Goal: Transaction & Acquisition: Purchase product/service

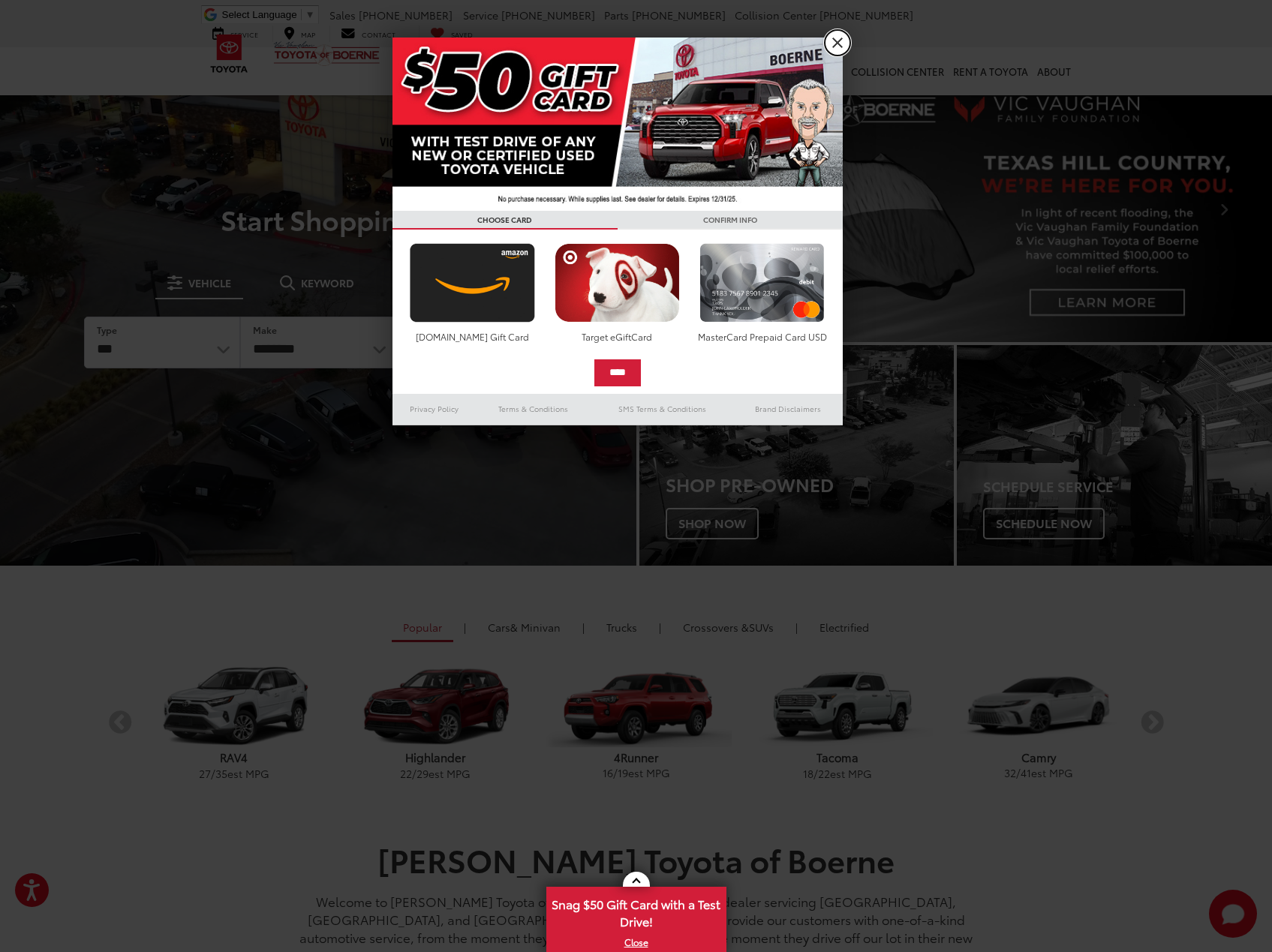
click at [842, 48] on link "X" at bounding box center [838, 42] width 26 height 26
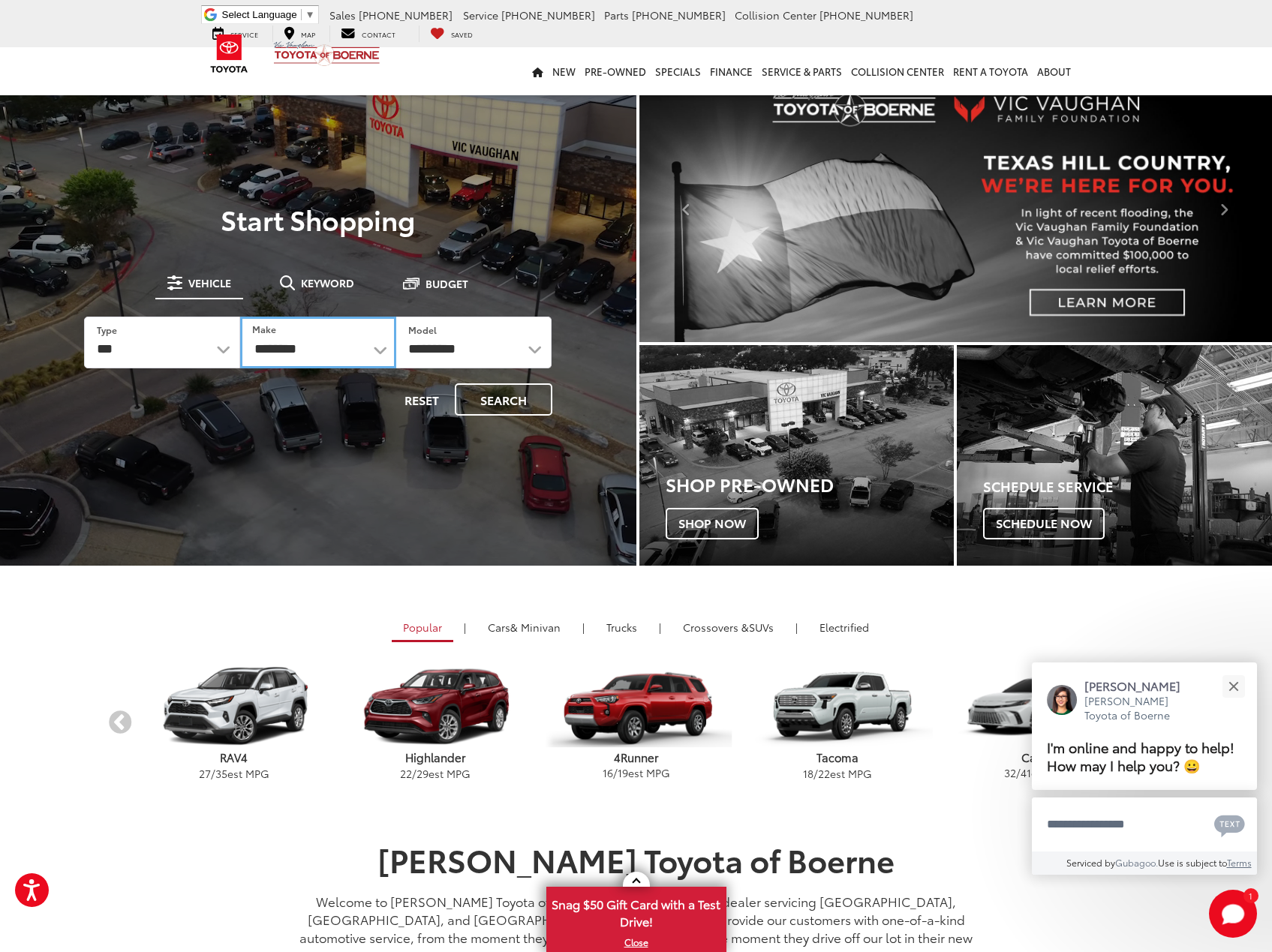
click at [321, 357] on select "**********" at bounding box center [318, 343] width 156 height 52
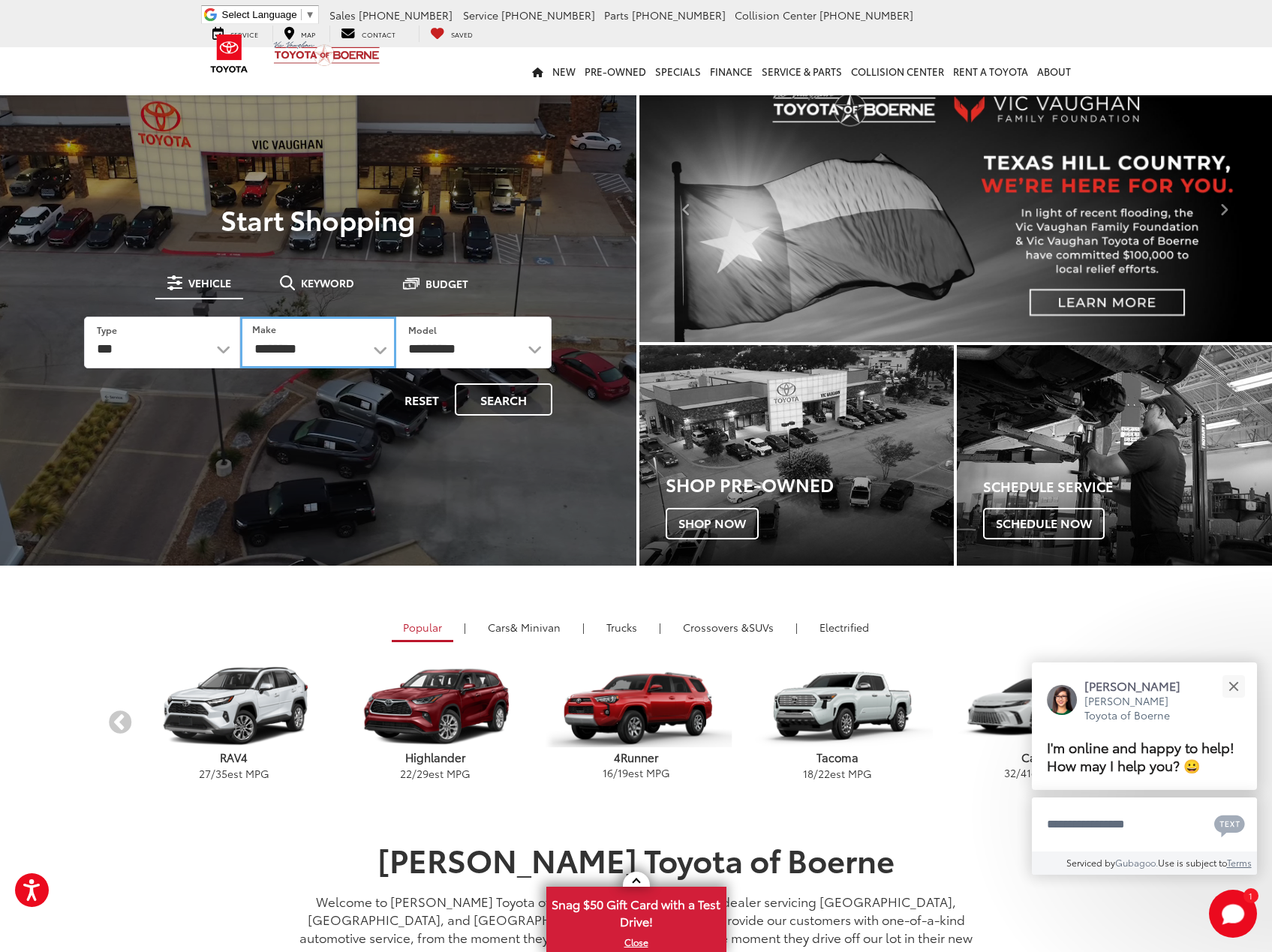
select select "******"
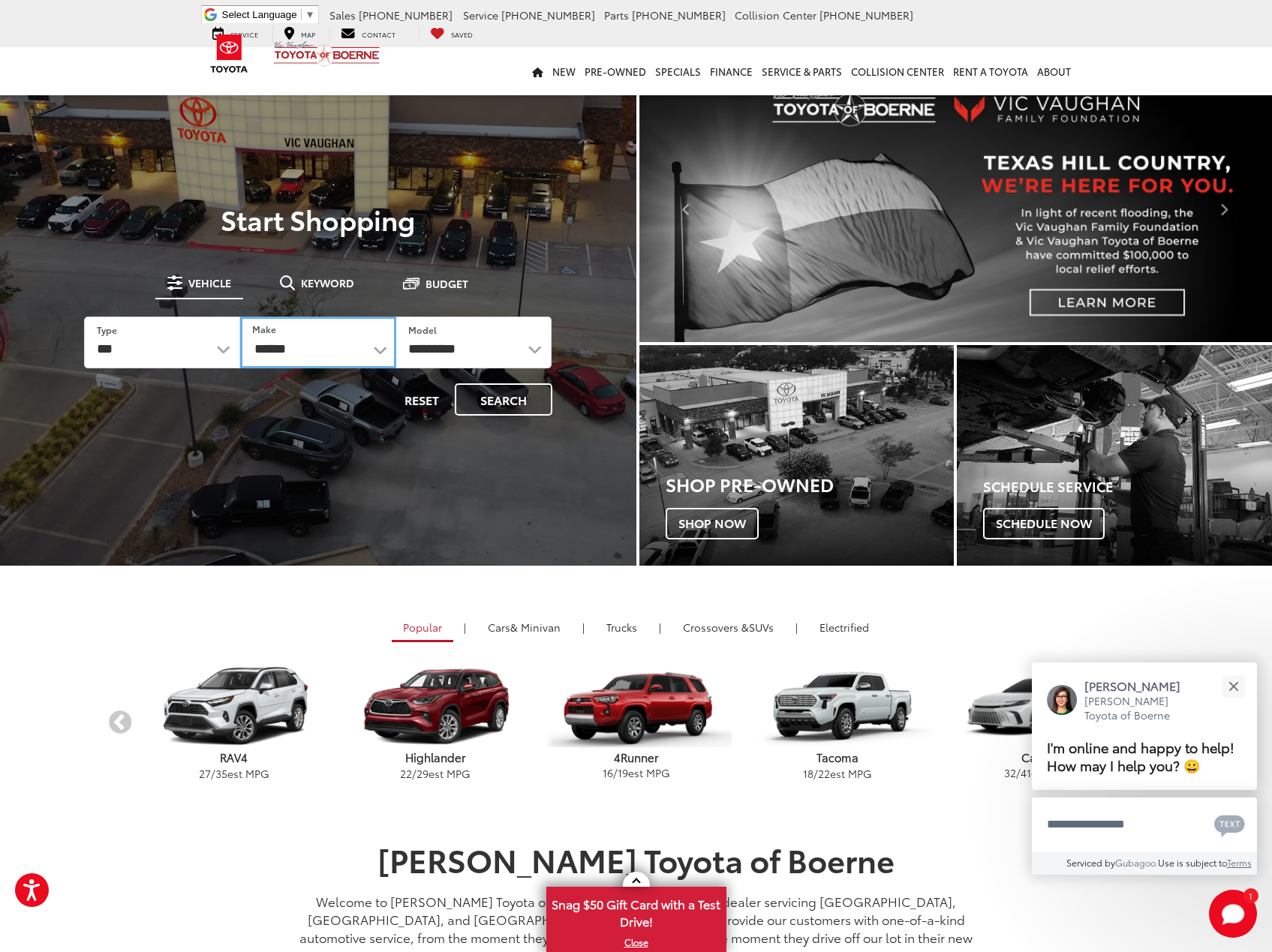
click at [240, 317] on select "**********" at bounding box center [318, 343] width 156 height 52
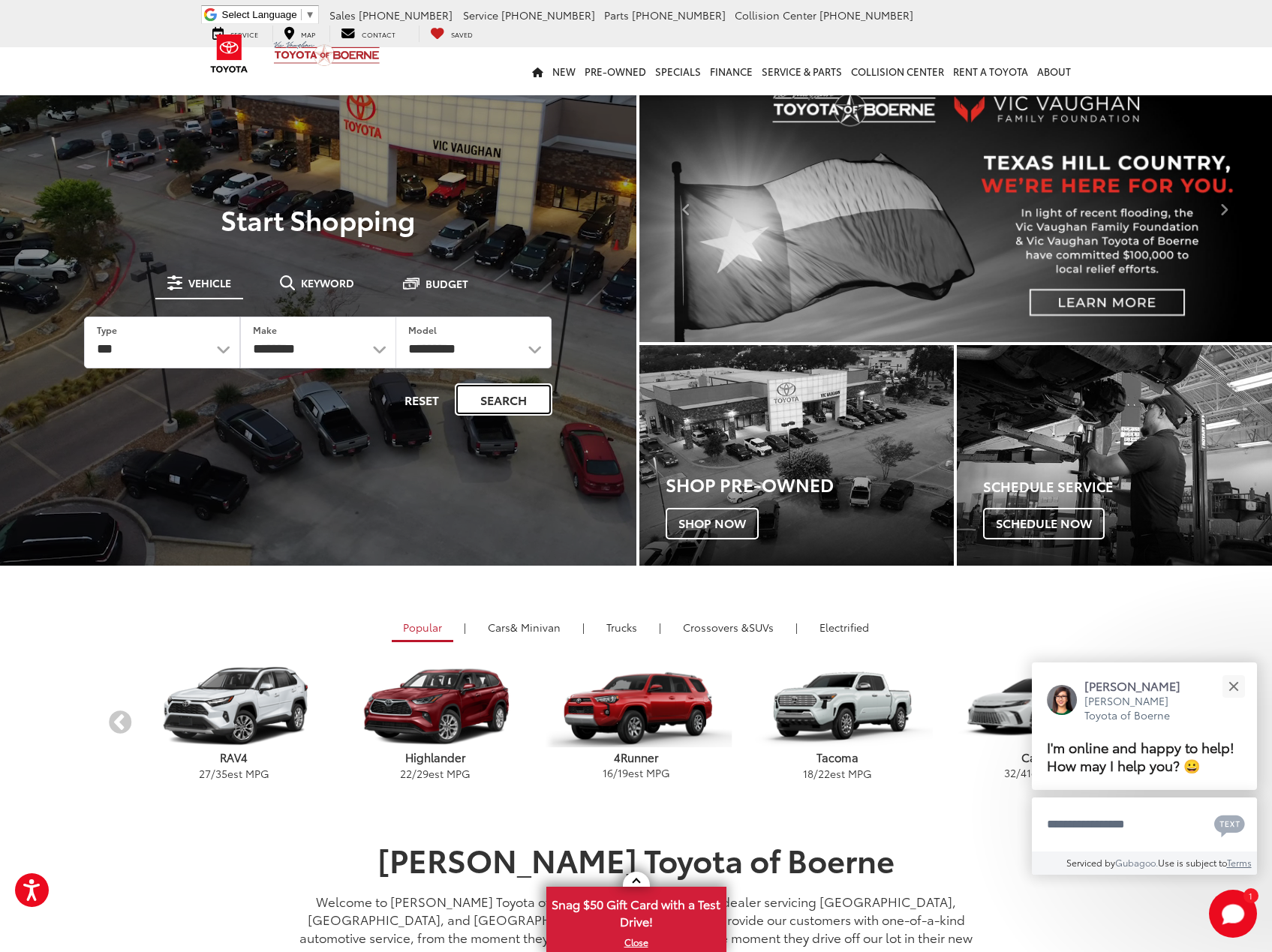
click at [520, 407] on button "Search" at bounding box center [503, 399] width 98 height 32
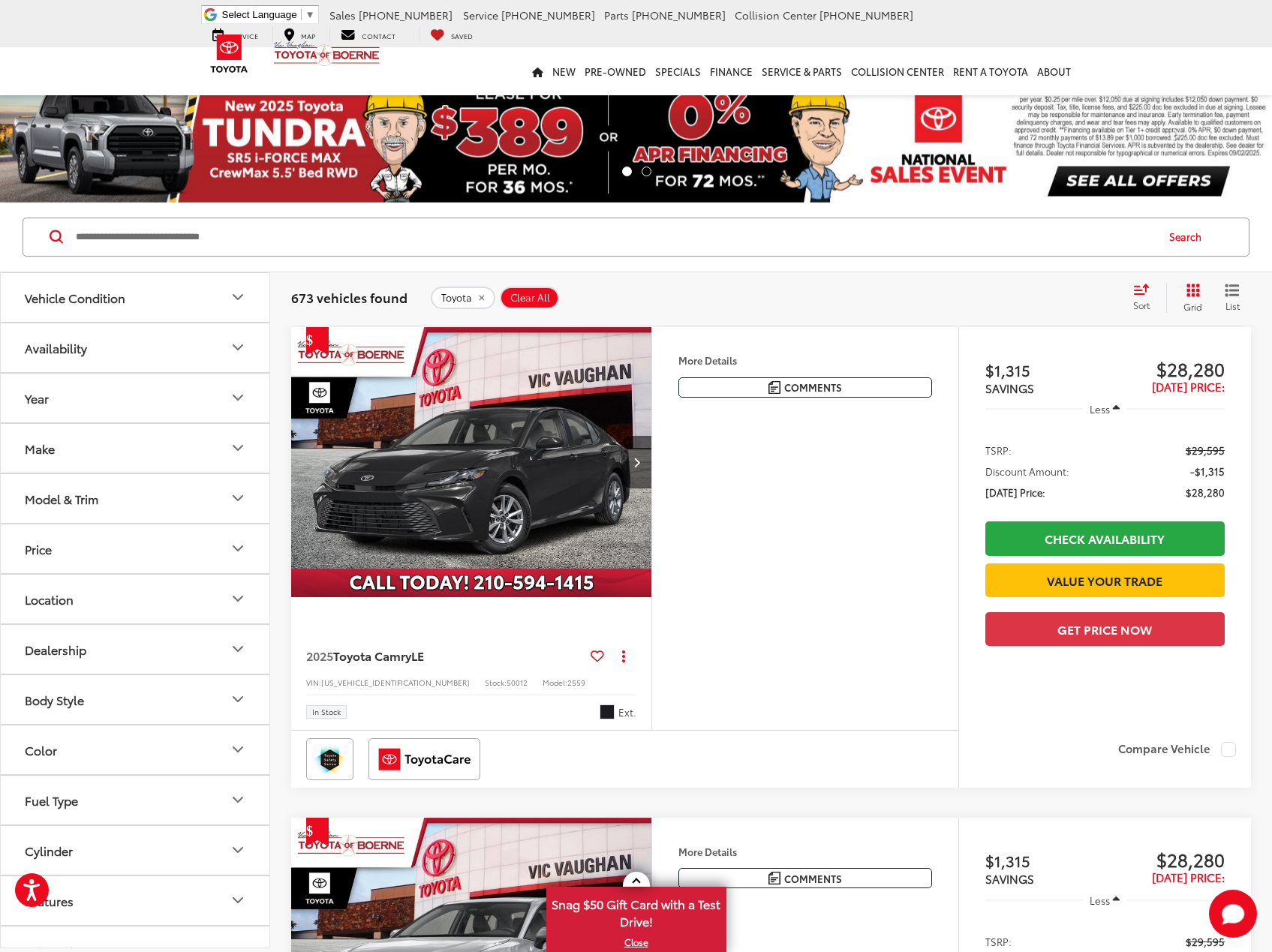
click at [1148, 291] on icon "Select sort value" at bounding box center [1142, 289] width 17 height 11
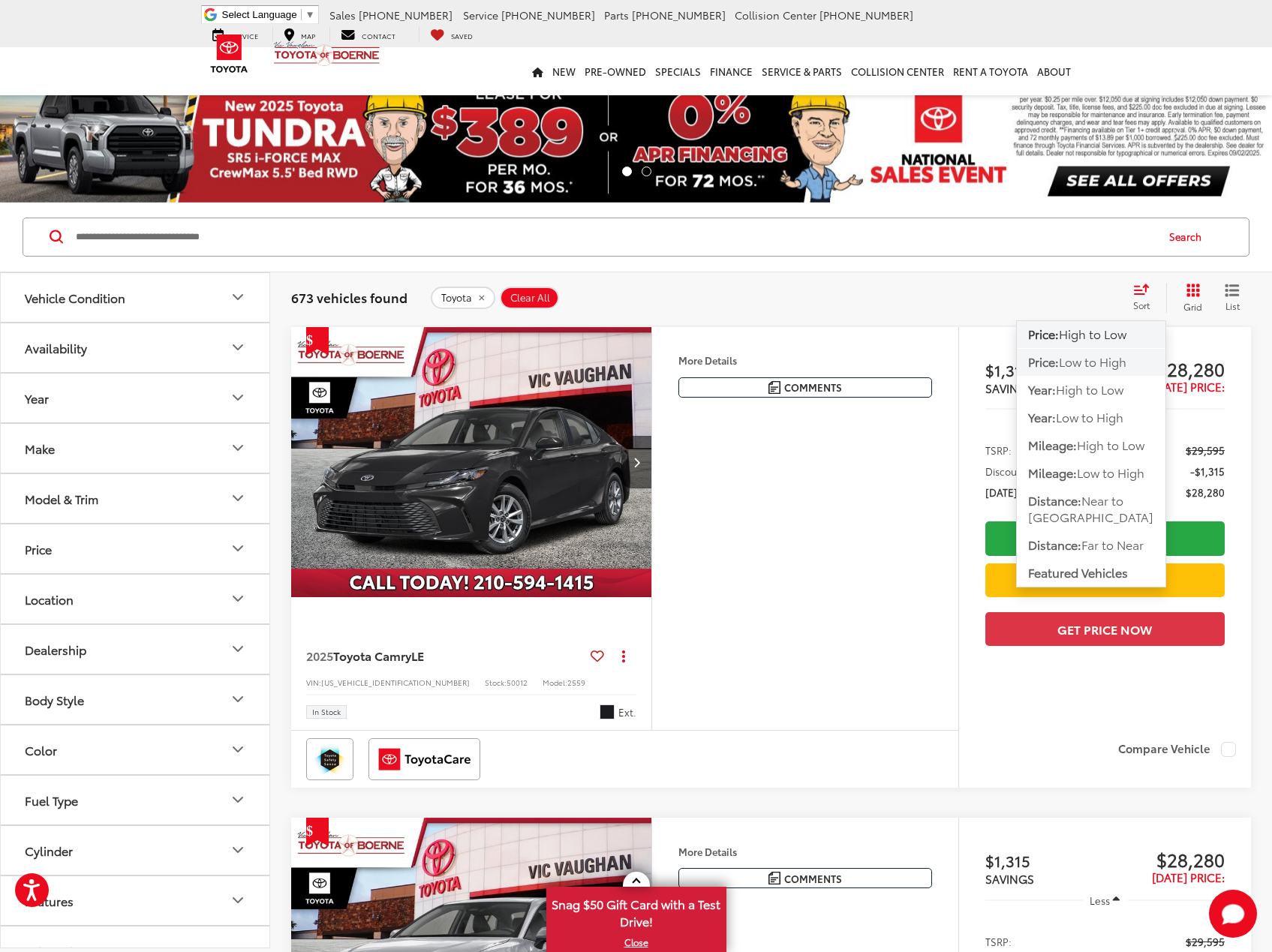
click at [1090, 360] on span "Low to High" at bounding box center [1092, 361] width 67 height 18
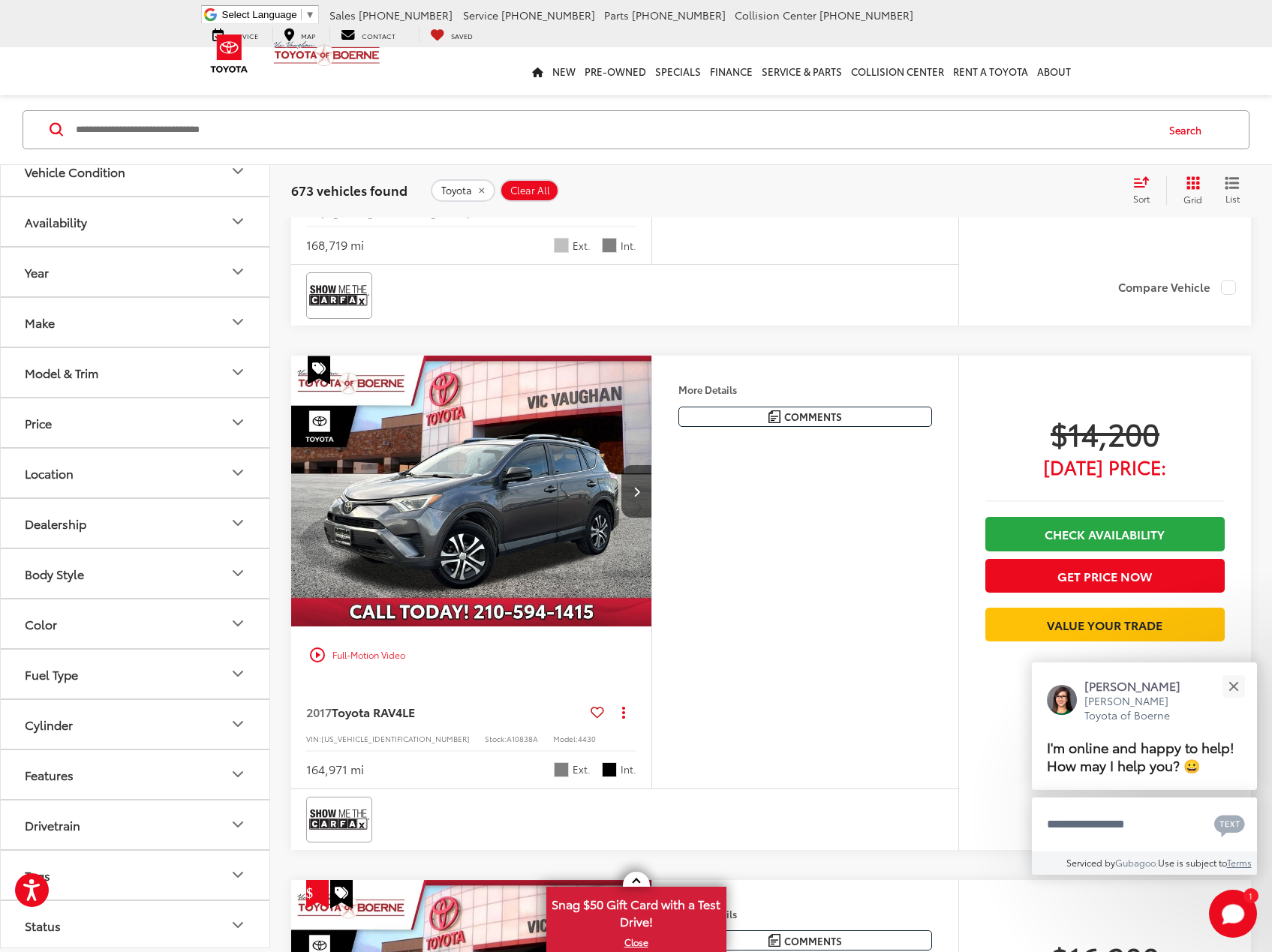
scroll to position [1950, 0]
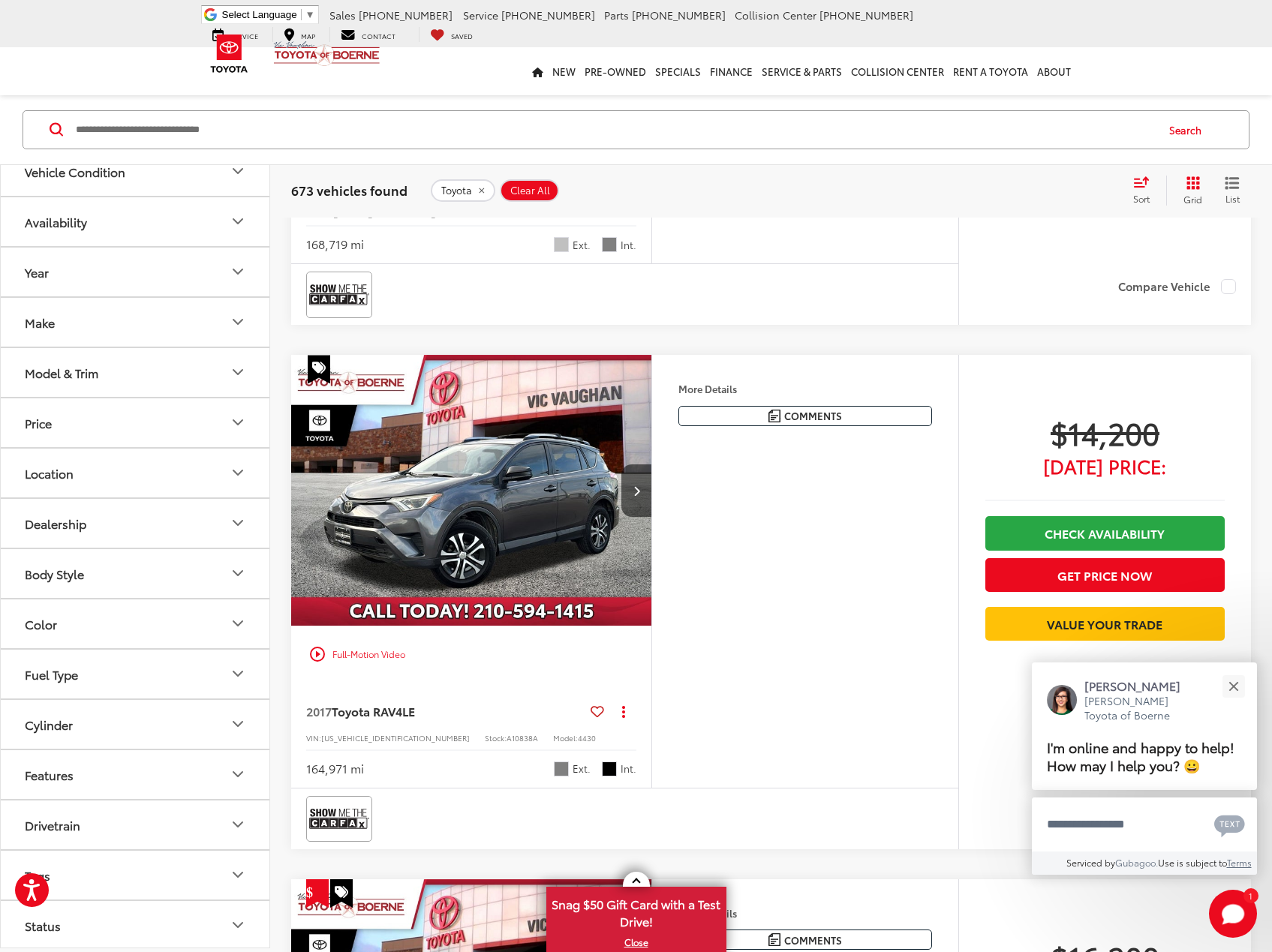
click at [127, 324] on button "Make" at bounding box center [136, 322] width 270 height 49
click at [109, 243] on button "Model & Trim" at bounding box center [136, 218] width 270 height 49
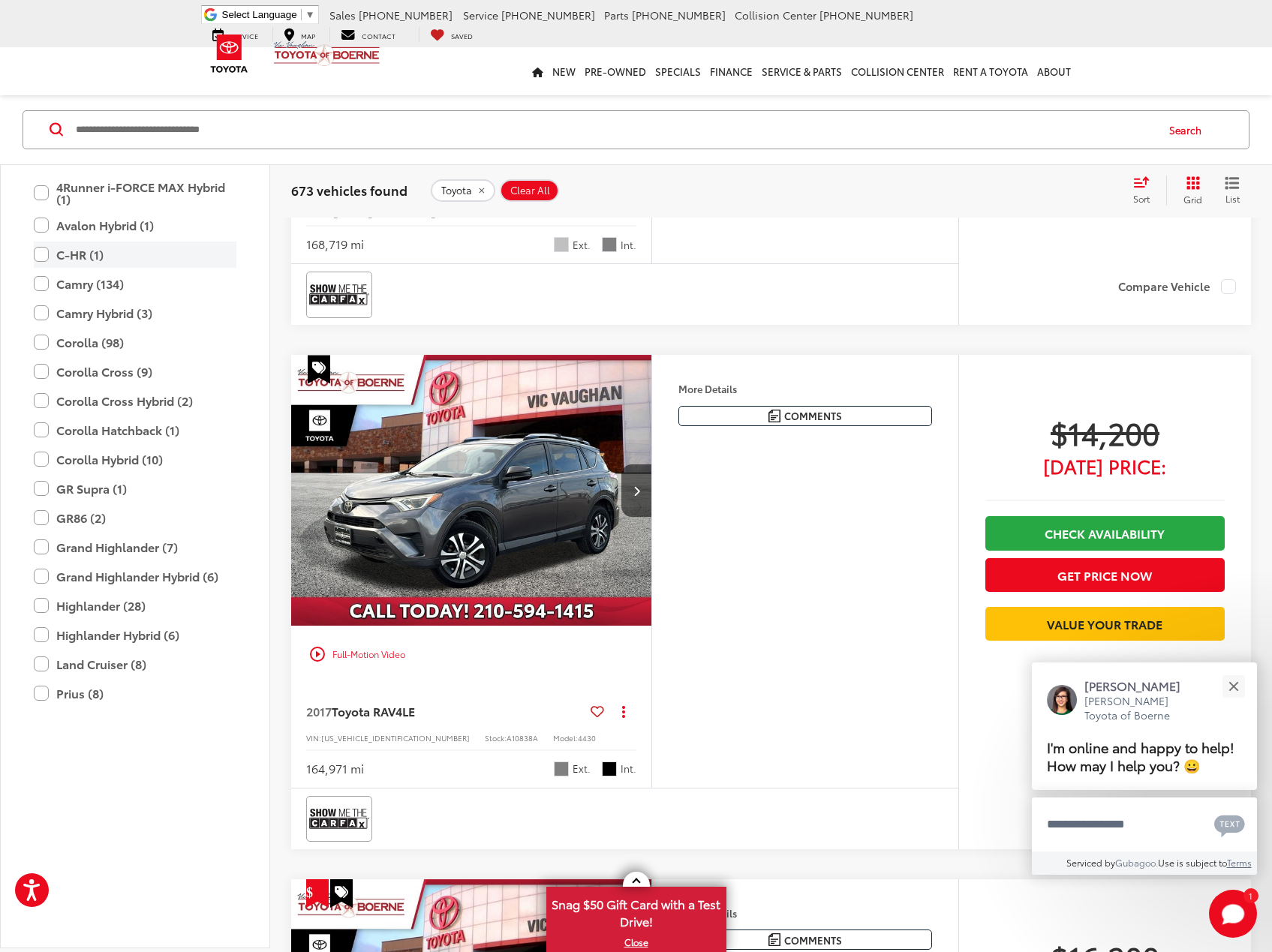
scroll to position [900, 0]
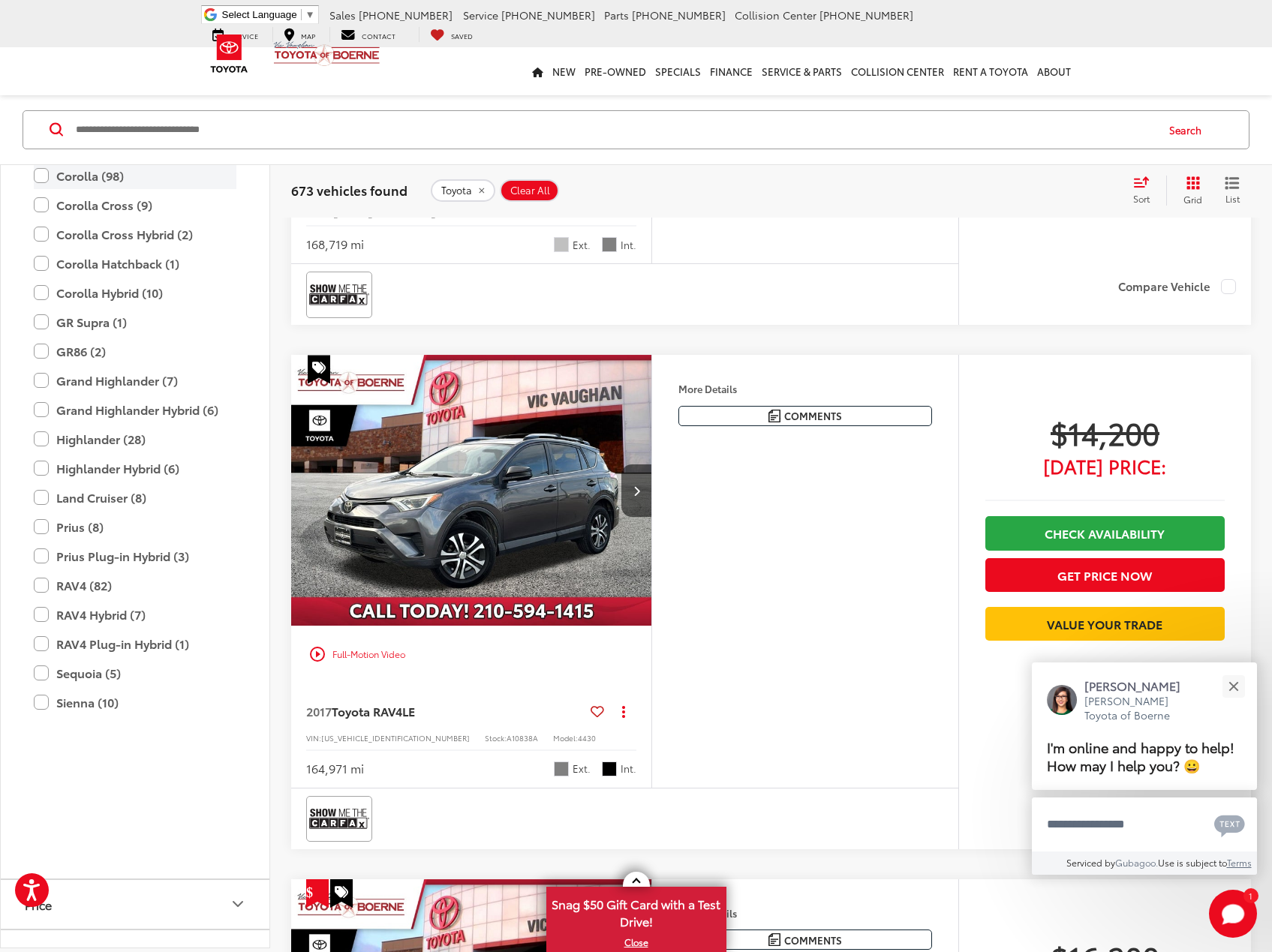
click at [38, 188] on label "Corolla (98)" at bounding box center [135, 175] width 202 height 26
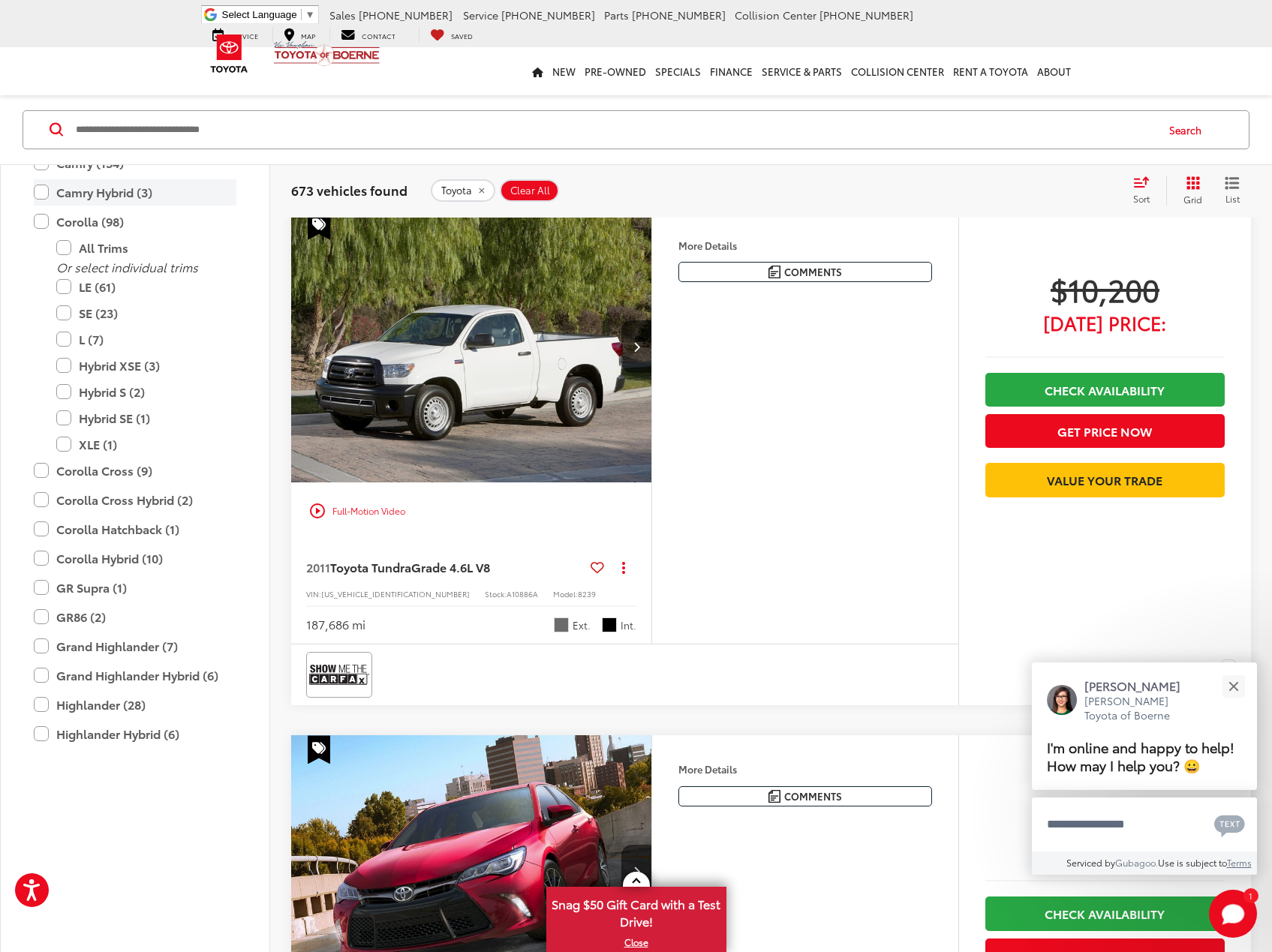
scroll to position [43, 0]
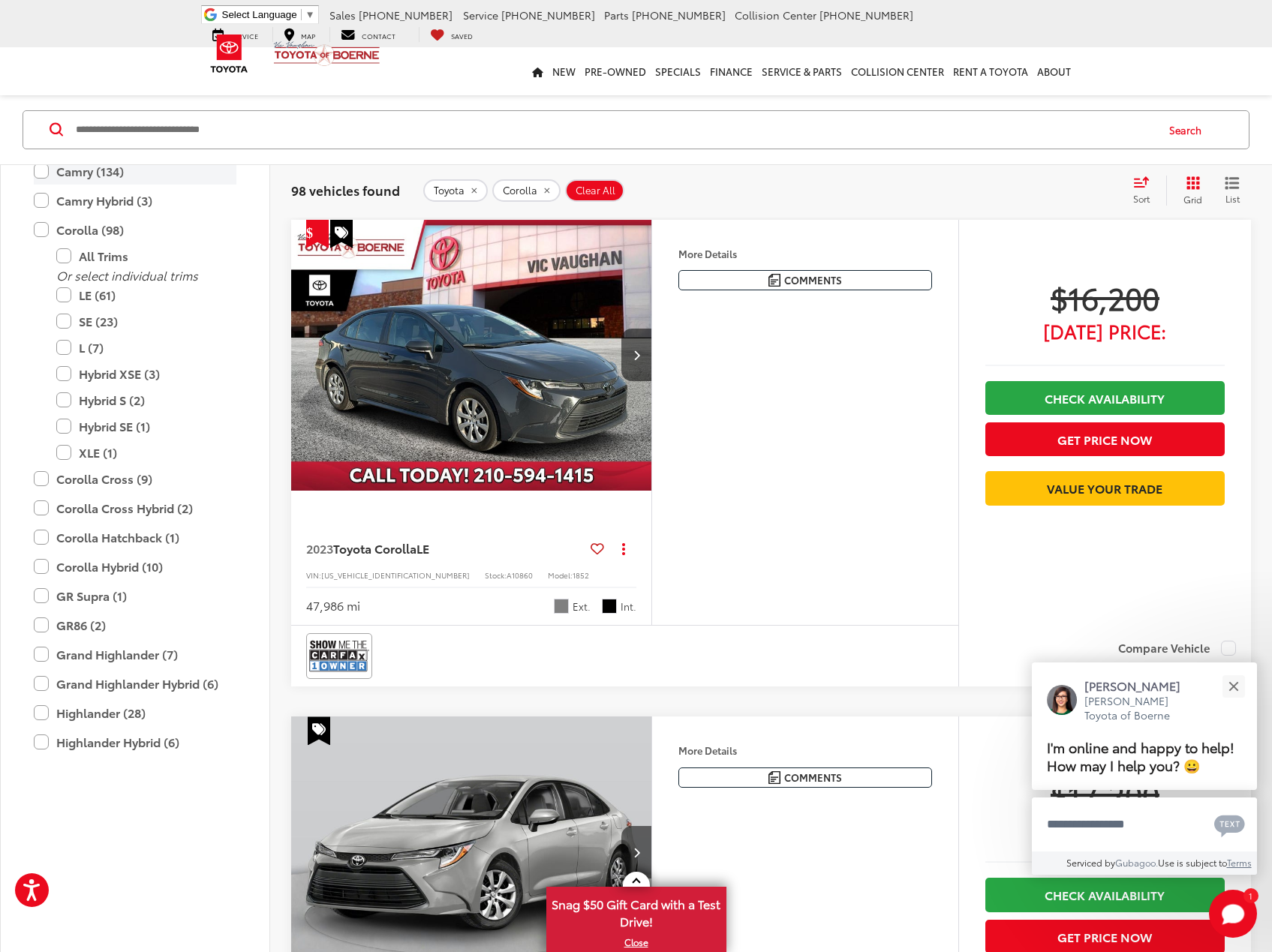
click at [42, 185] on label "Camry (134)" at bounding box center [135, 171] width 202 height 26
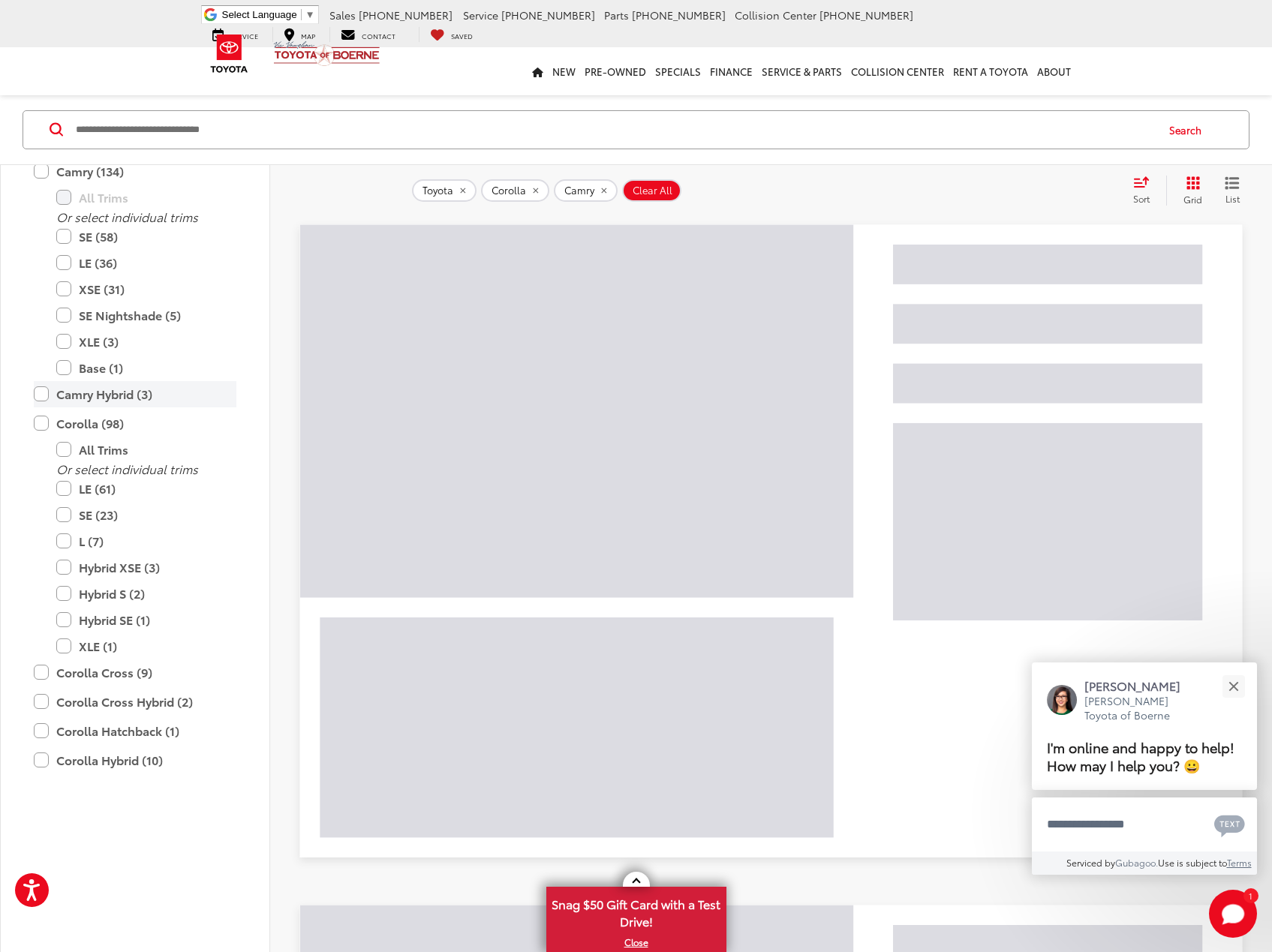
click at [42, 407] on label "Camry Hybrid (3)" at bounding box center [135, 394] width 202 height 26
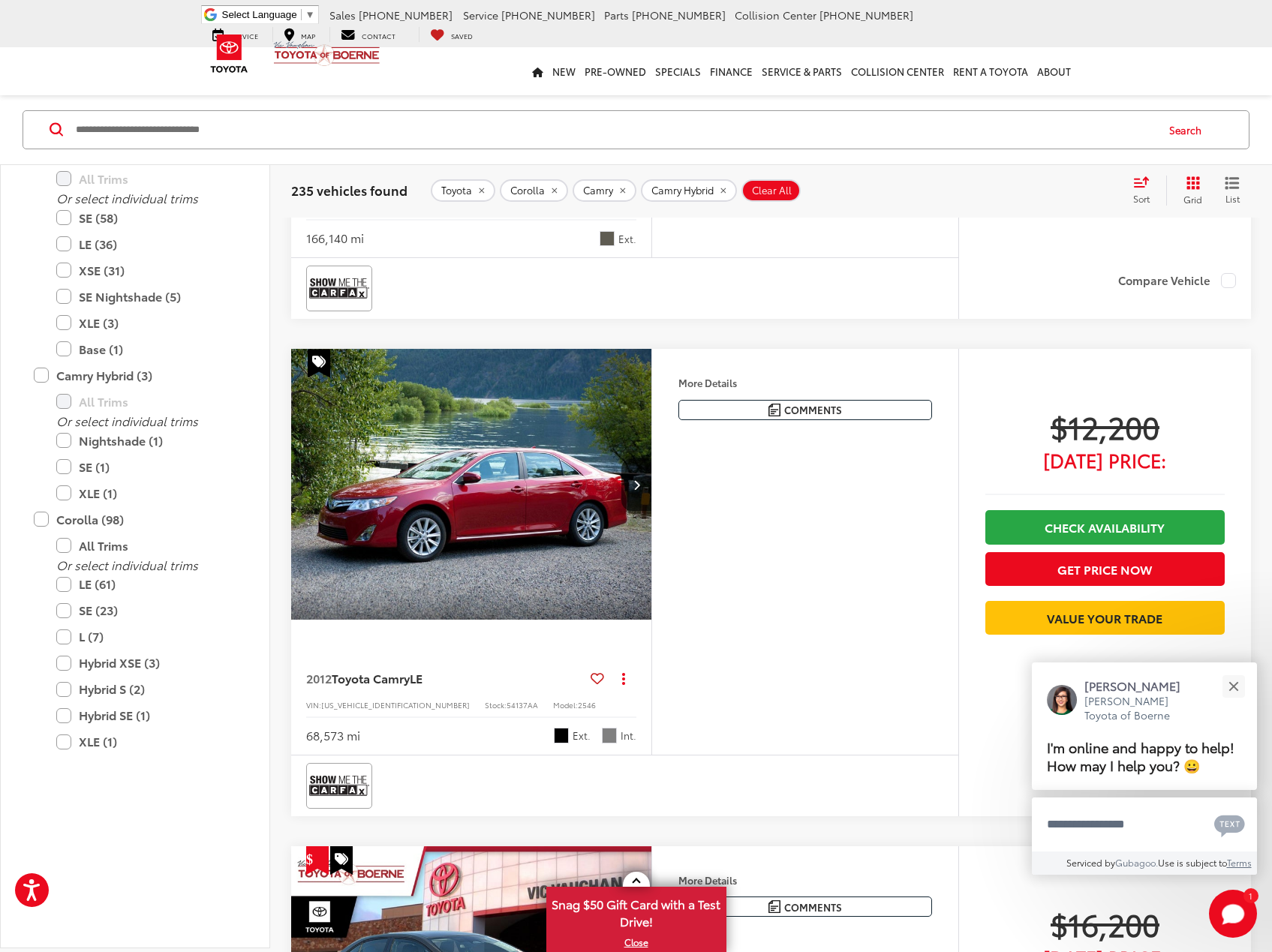
scroll to position [375, 0]
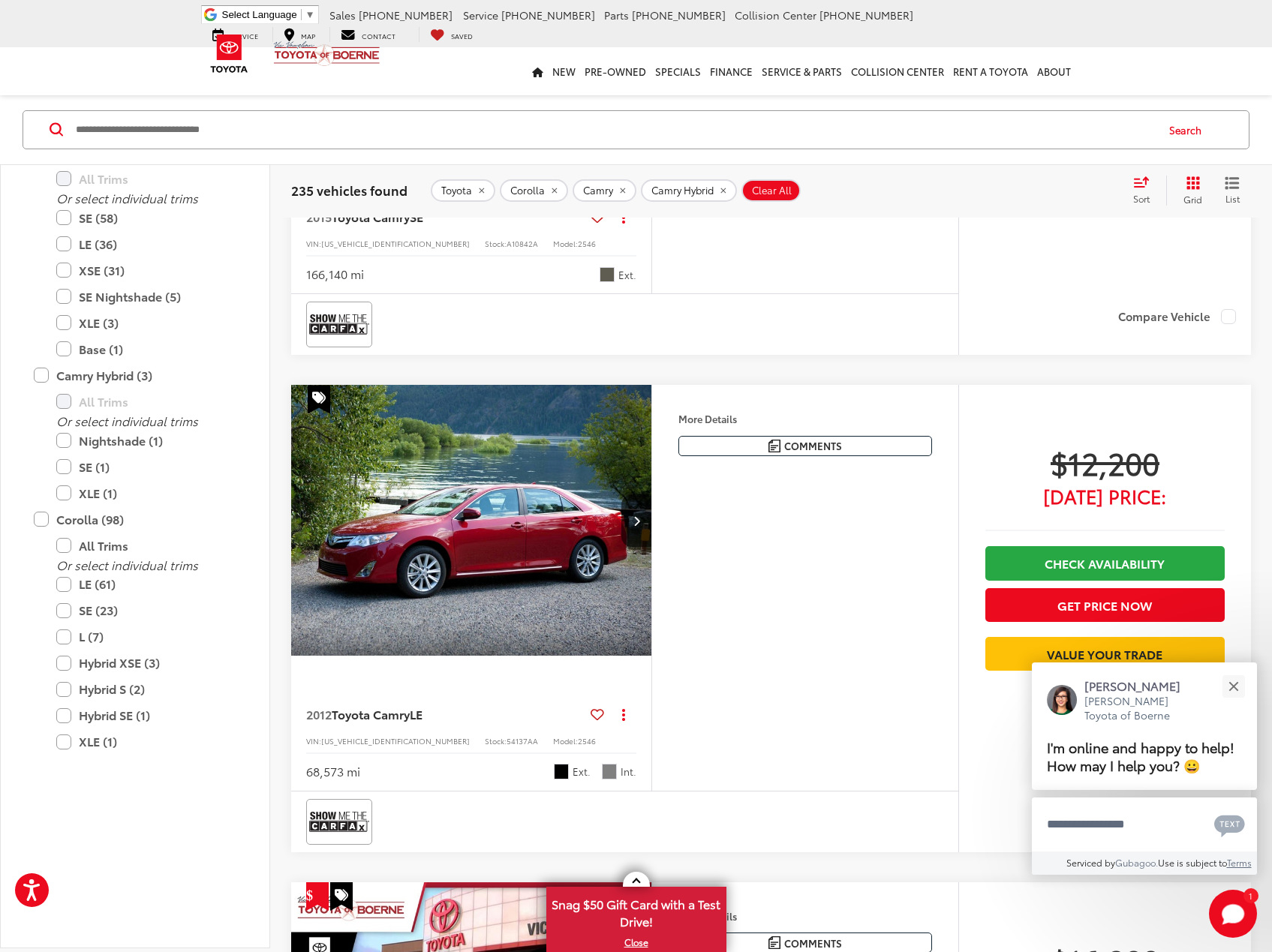
click at [534, 597] on img "2012 Toyota Camry LE 0" at bounding box center [471, 521] width 362 height 271
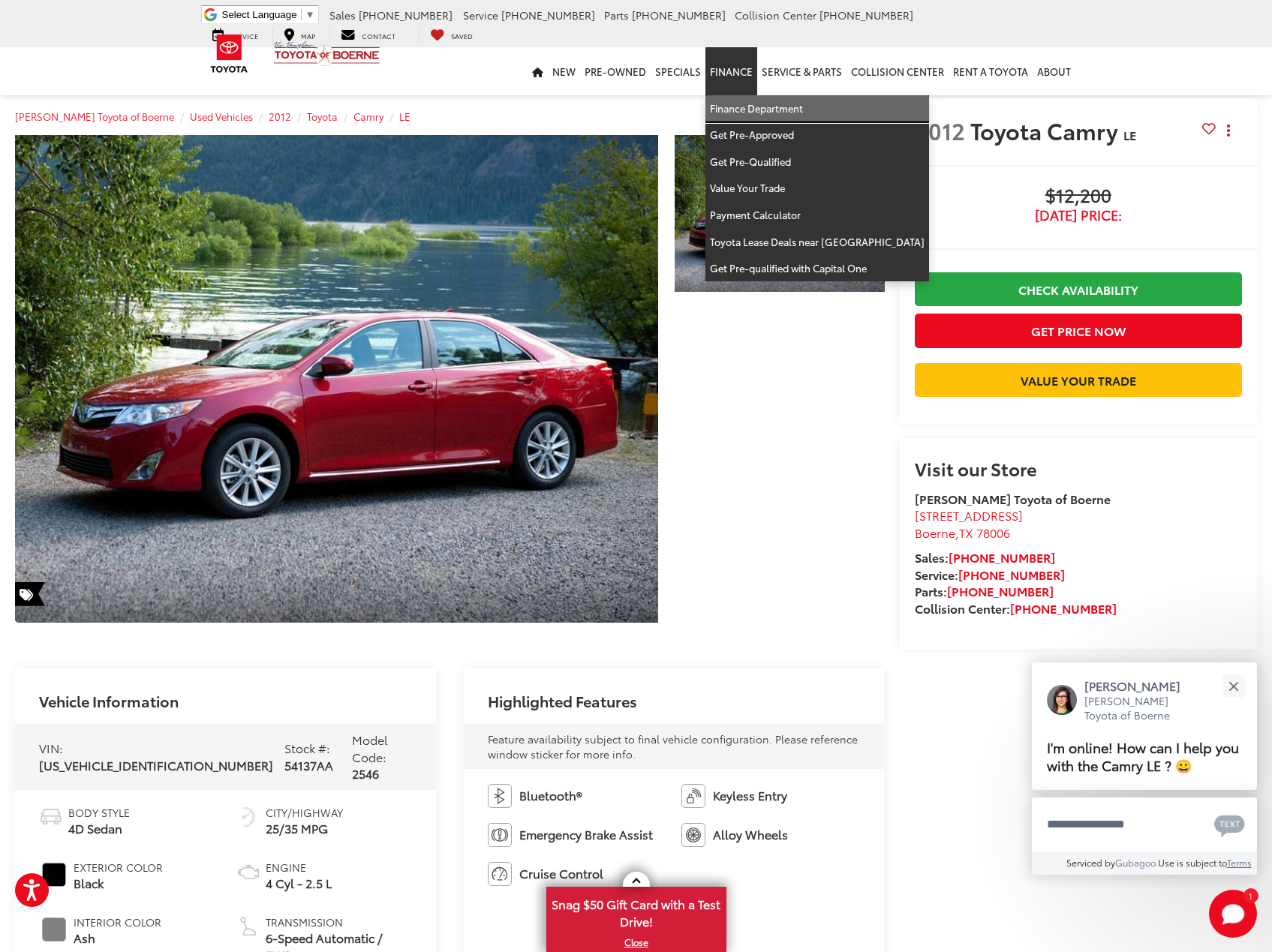
click at [746, 107] on link "Finance Department" at bounding box center [818, 108] width 224 height 27
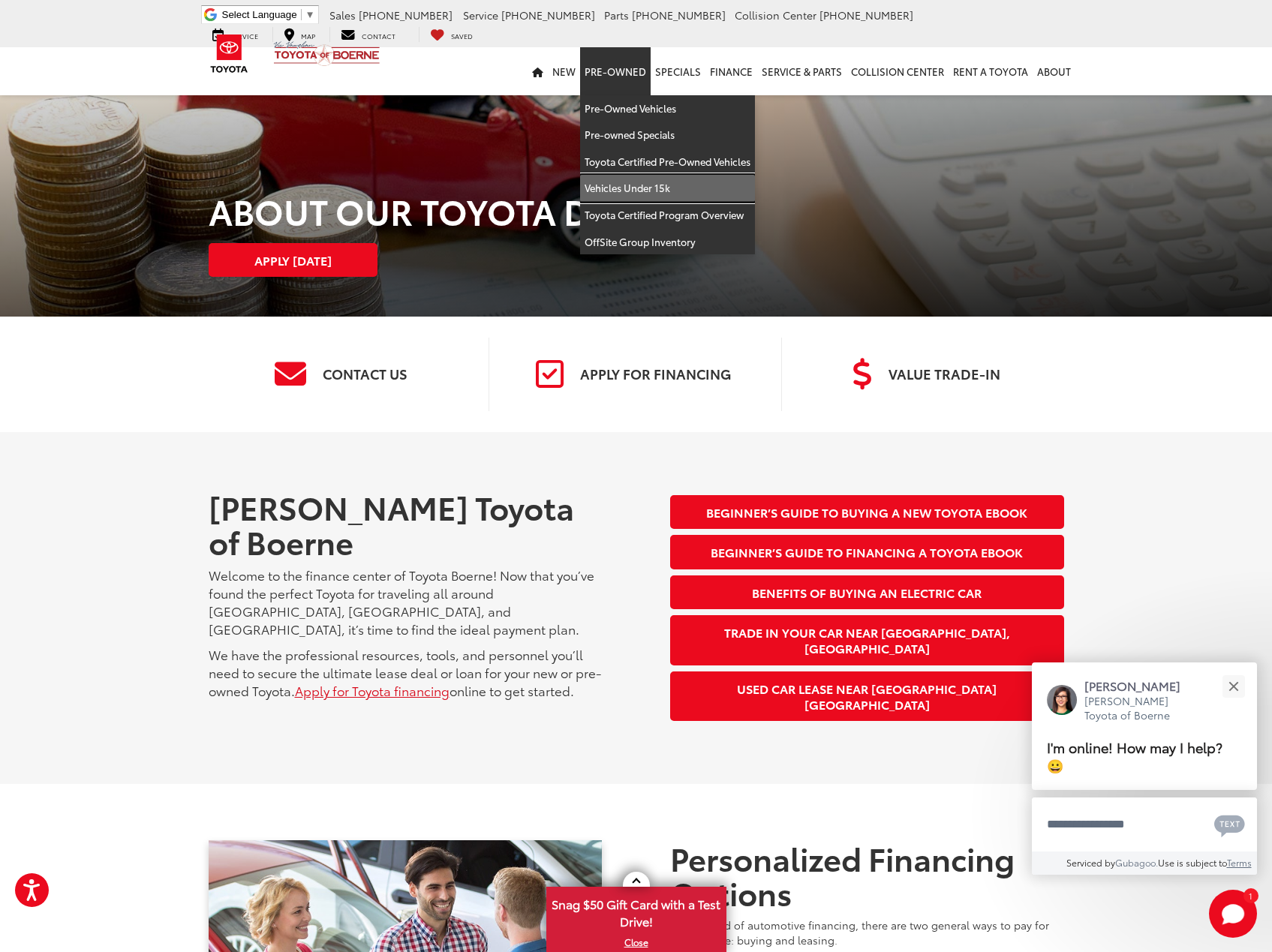
click at [621, 182] on link "Vehicles Under 15k" at bounding box center [667, 187] width 175 height 27
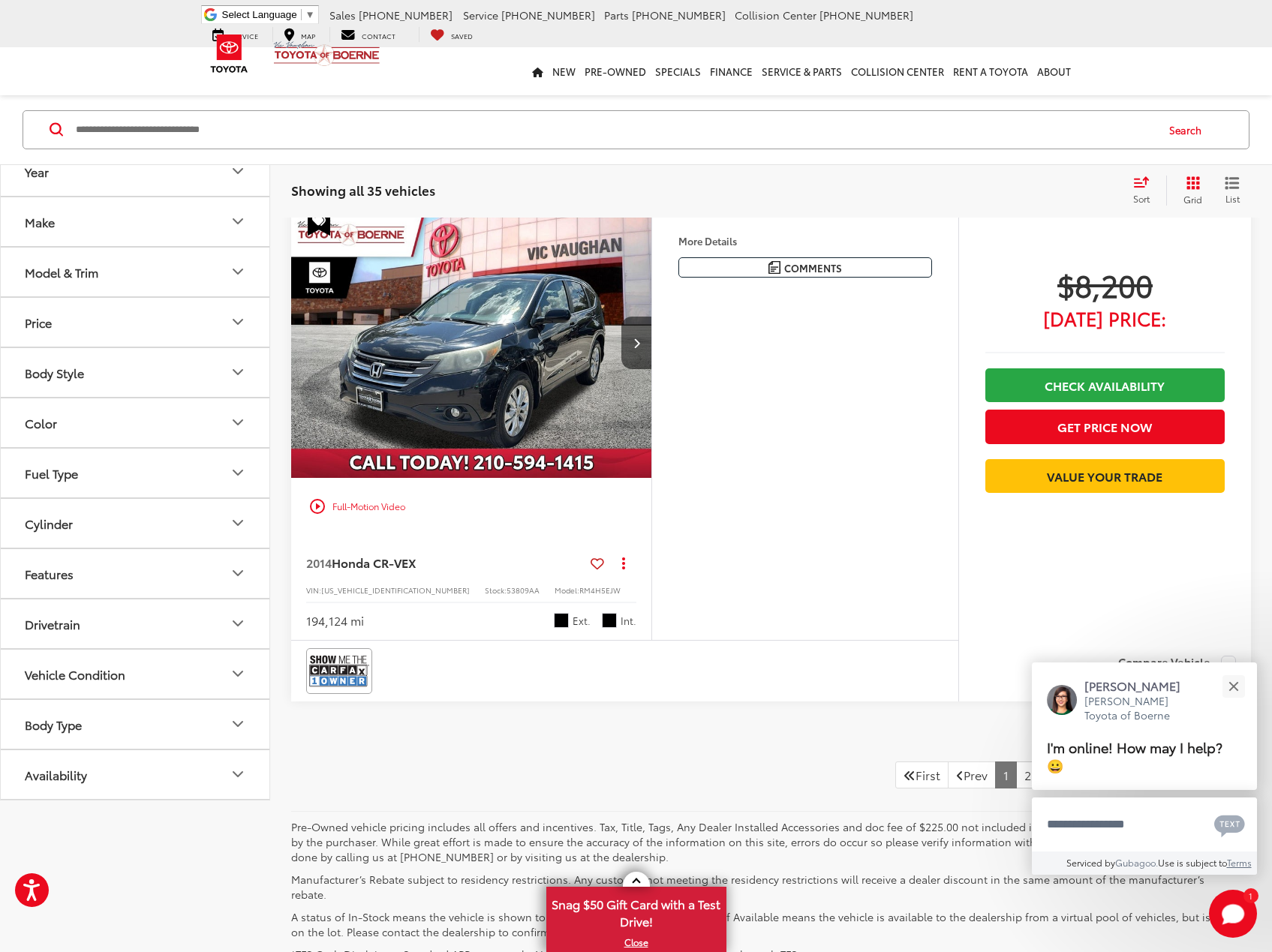
scroll to position [5851, 0]
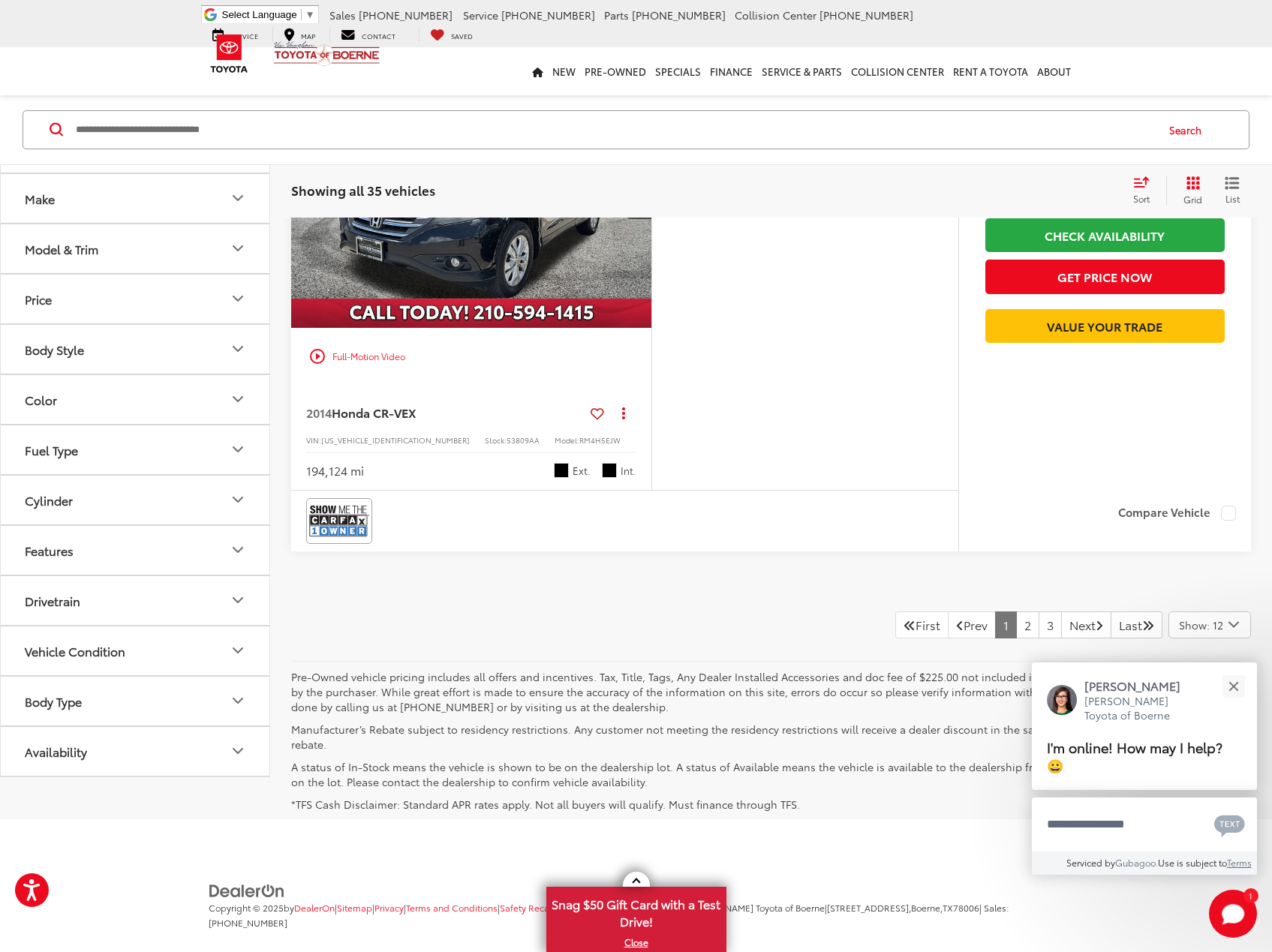
click at [97, 242] on div "Model & Trim" at bounding box center [62, 248] width 74 height 14
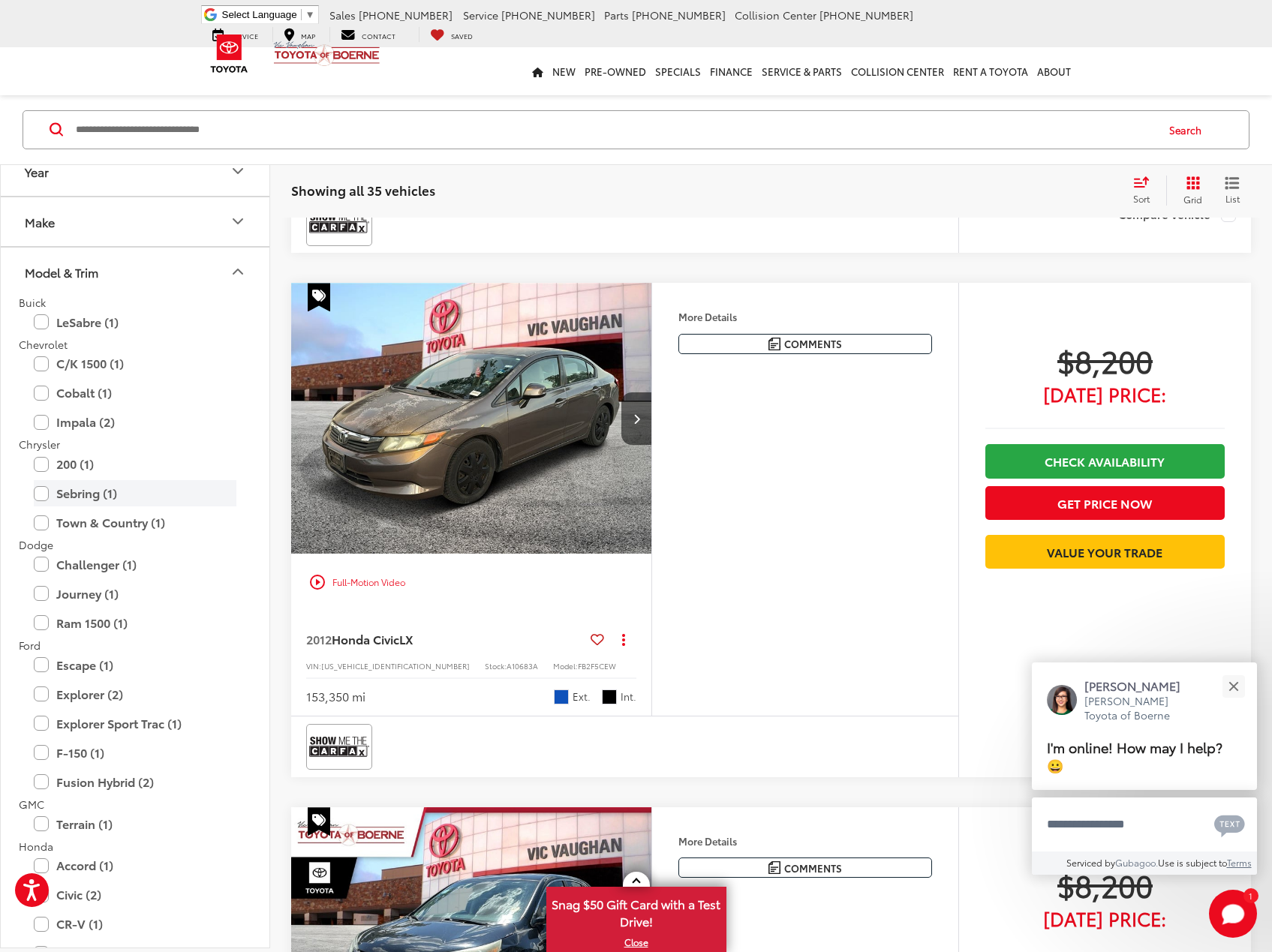
scroll to position [4727, 0]
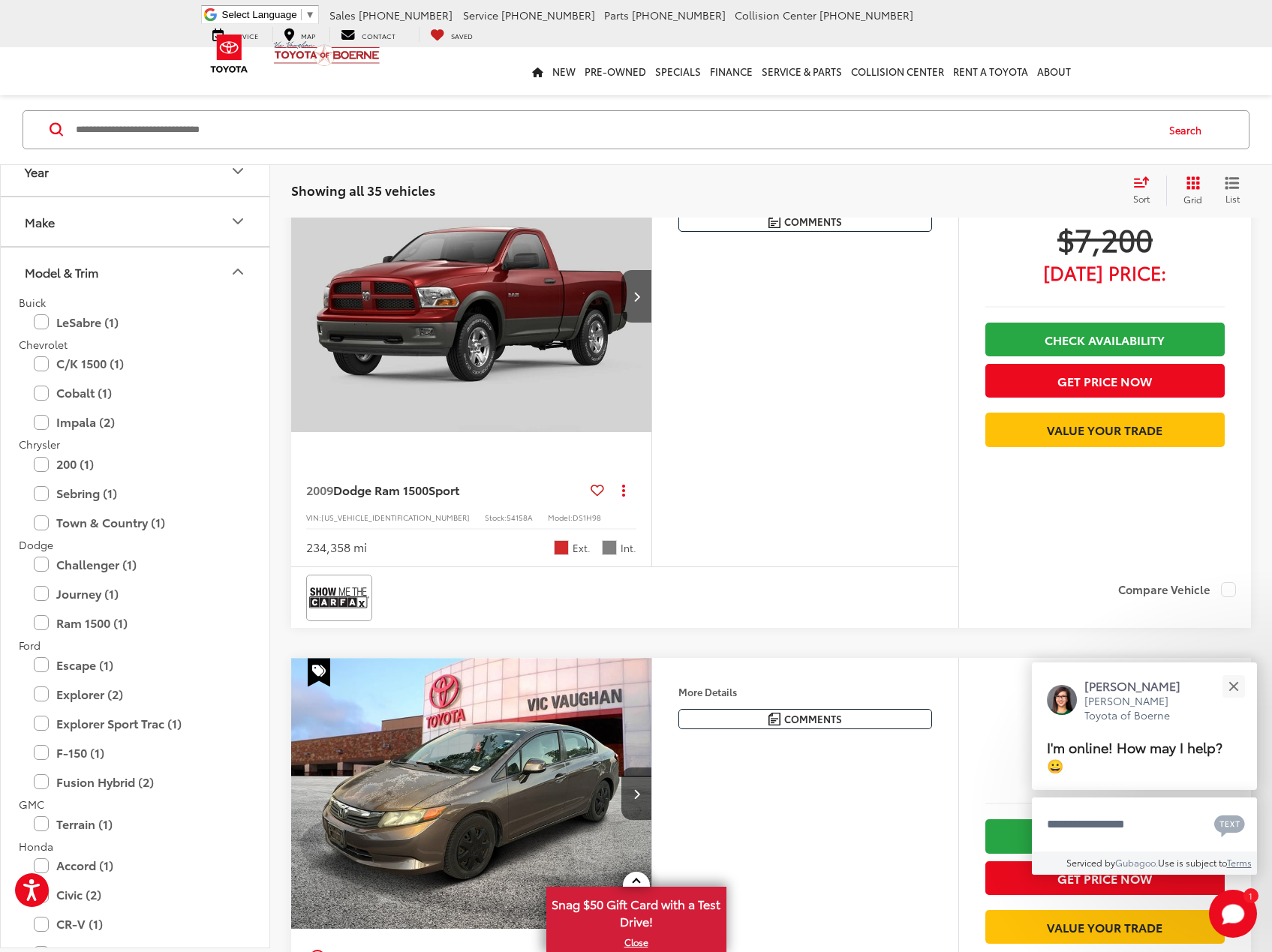
click at [87, 210] on button "Make" at bounding box center [136, 222] width 270 height 49
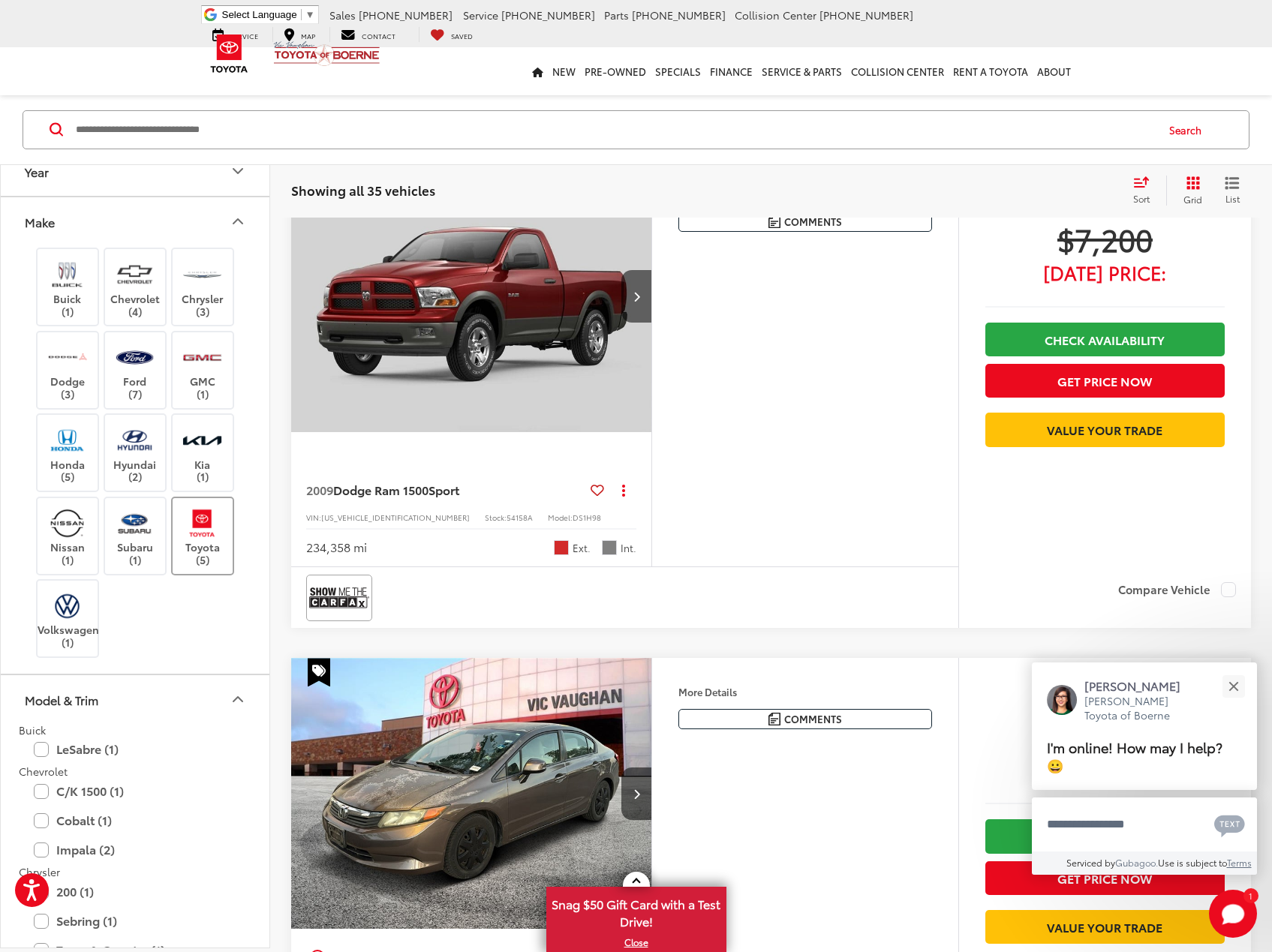
click at [214, 546] on label "Toyota (5)" at bounding box center [203, 536] width 61 height 61
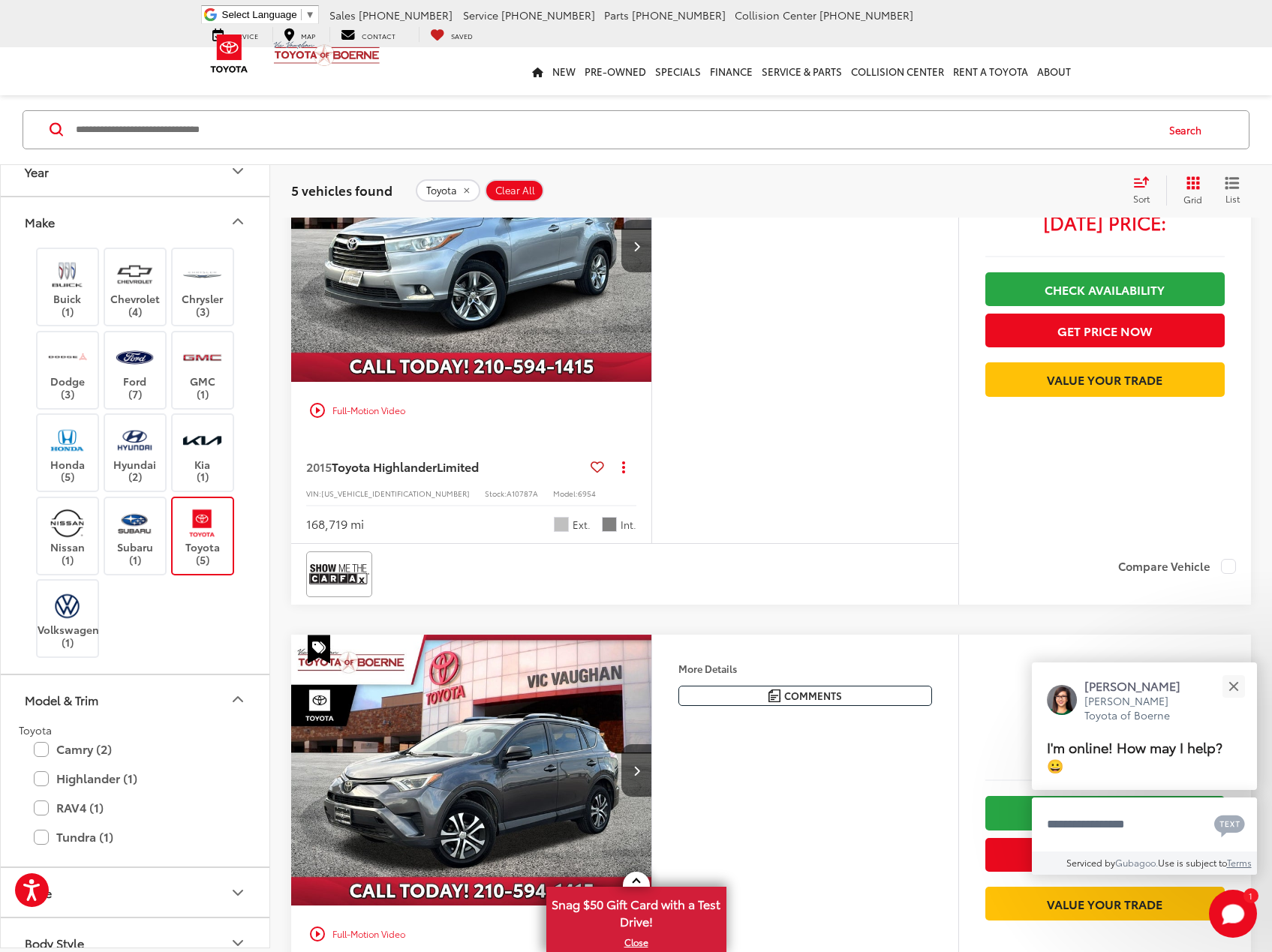
scroll to position [1494, 0]
